Goal: Information Seeking & Learning: Check status

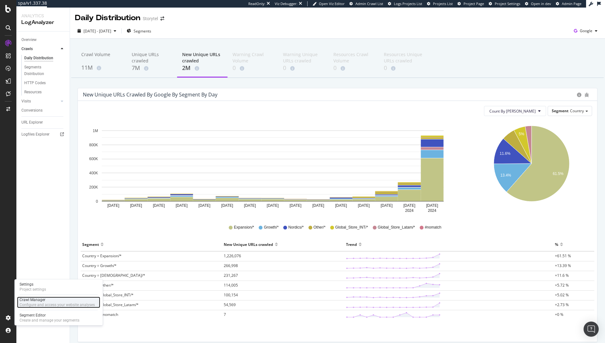
click at [40, 300] on div "Crawl Manager" at bounding box center [57, 299] width 75 height 5
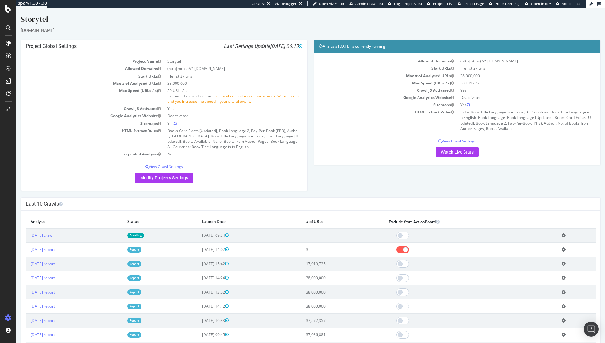
drag, startPoint x: 182, startPoint y: 236, endPoint x: 179, endPoint y: 236, distance: 3.2
click at [182, 236] on td "Crawling" at bounding box center [160, 235] width 75 height 14
click at [53, 234] on link "2025 Sep. 11th crawl" at bounding box center [42, 235] width 23 height 5
